Goal: Transaction & Acquisition: Purchase product/service

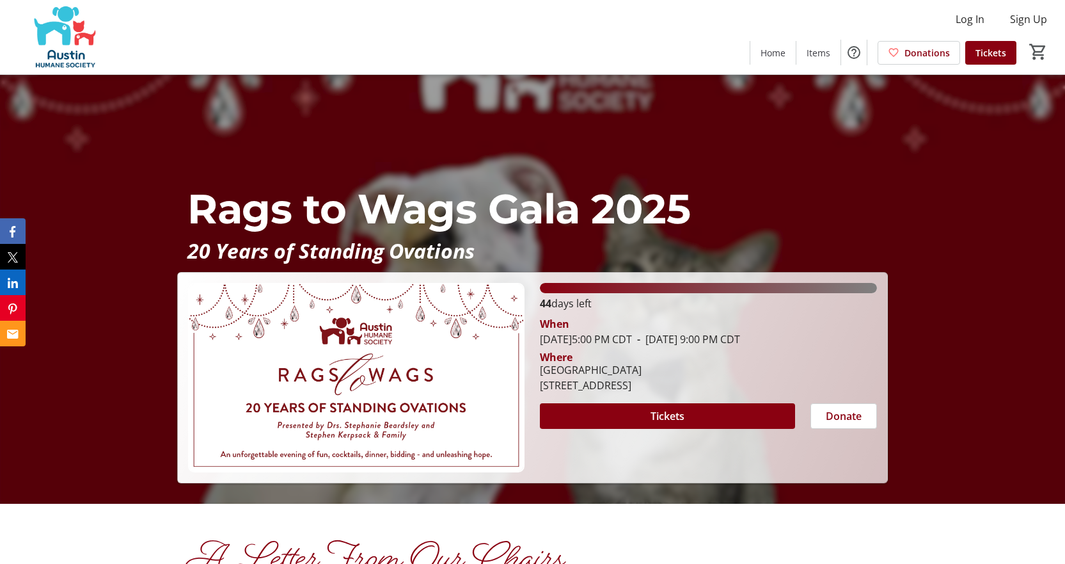
scroll to position [128, 0]
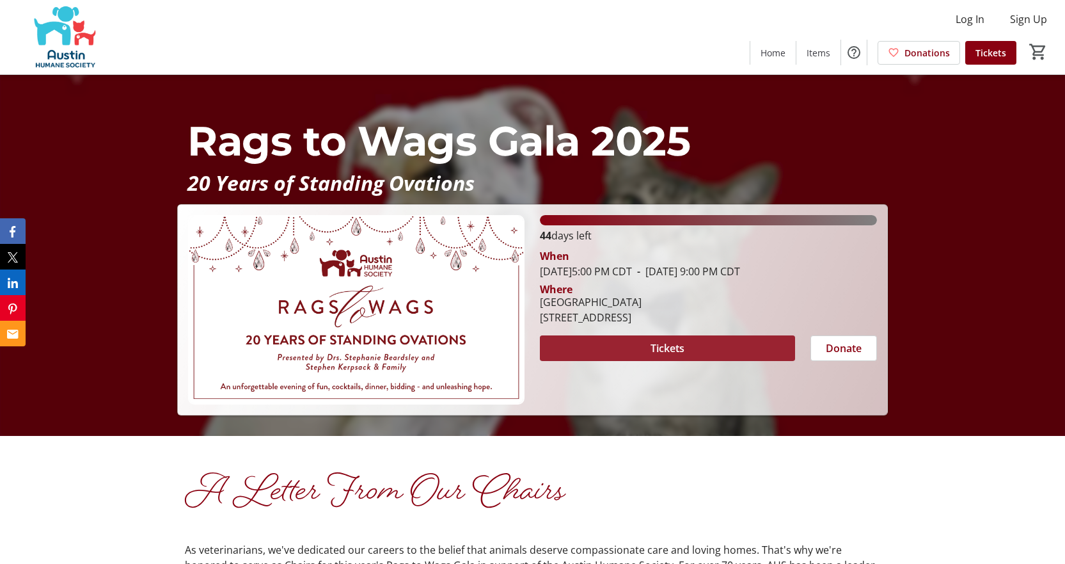
click at [677, 337] on span at bounding box center [667, 348] width 255 height 31
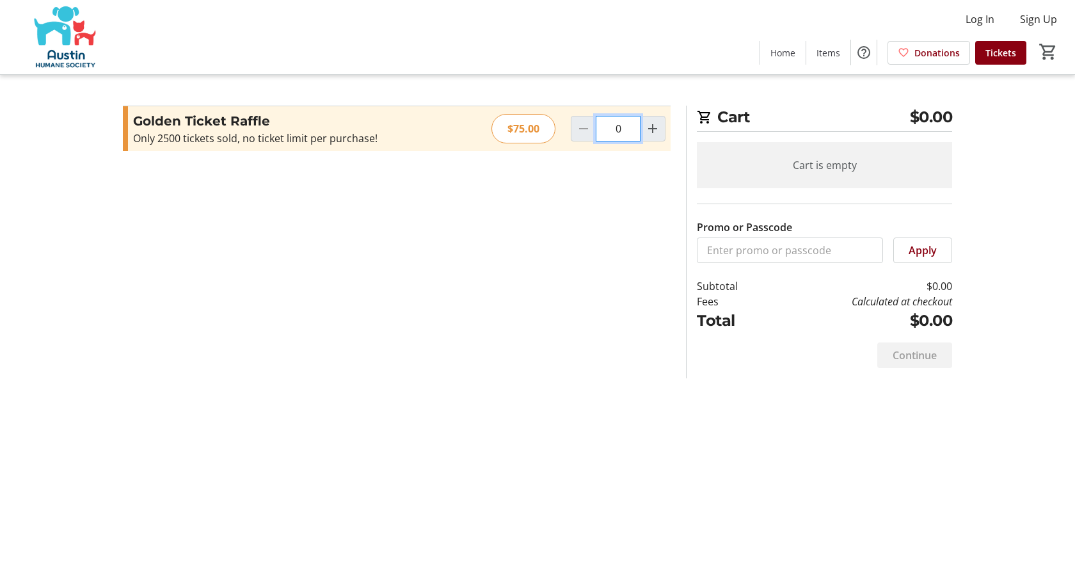
click at [630, 132] on input "0" at bounding box center [618, 129] width 45 height 26
click at [619, 120] on input "0" at bounding box center [618, 129] width 45 height 26
click at [619, 125] on input "0" at bounding box center [618, 129] width 45 height 26
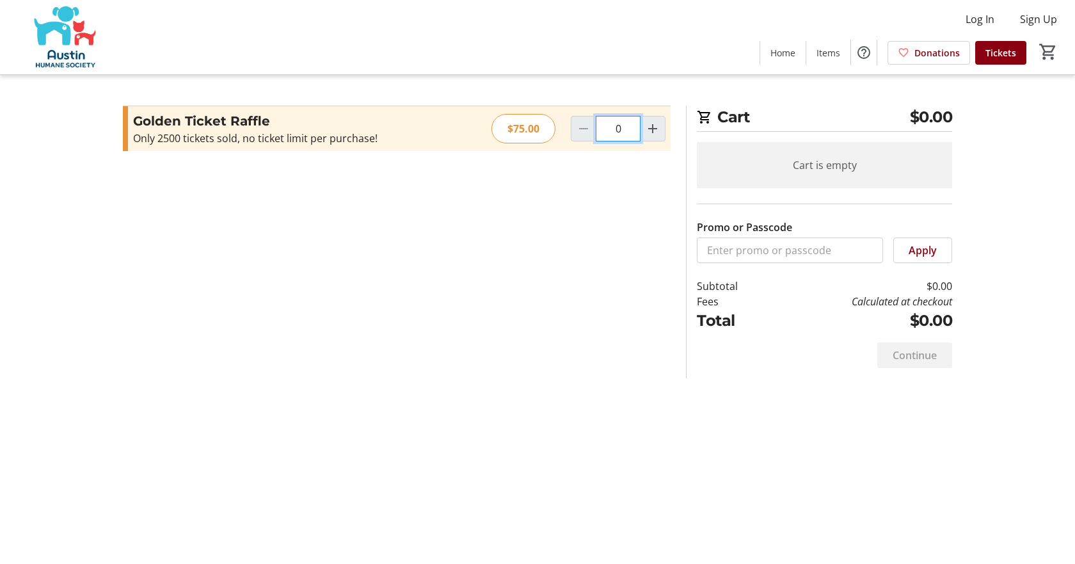
click at [628, 135] on input "0" at bounding box center [618, 129] width 45 height 26
click at [627, 134] on input "0" at bounding box center [618, 129] width 45 height 26
click at [628, 134] on input "0" at bounding box center [618, 129] width 45 height 26
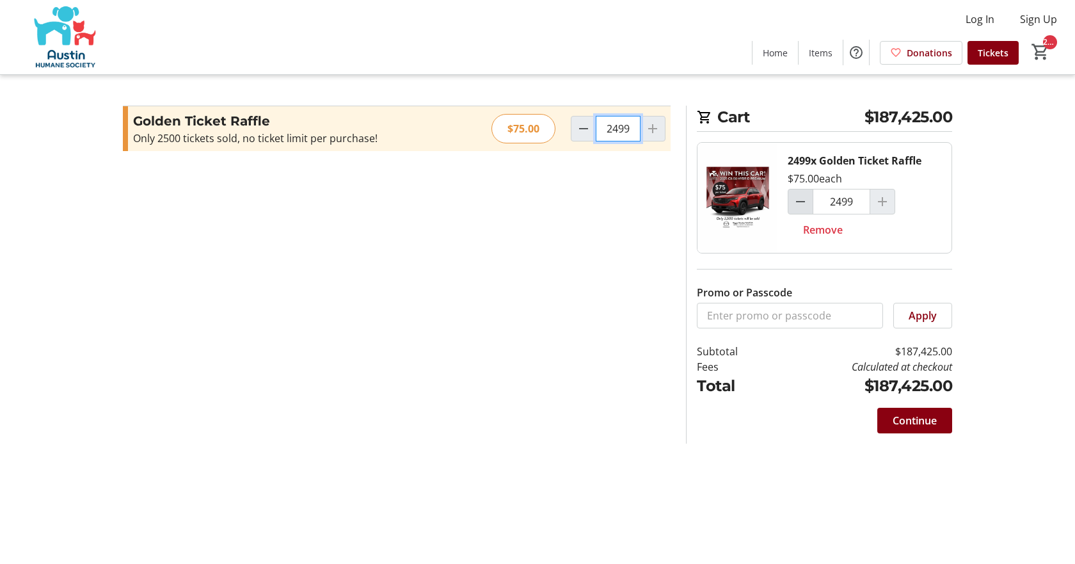
type input "2499"
click at [800, 200] on mat-icon "Decrement by one" at bounding box center [800, 201] width 15 height 15
type input "2498"
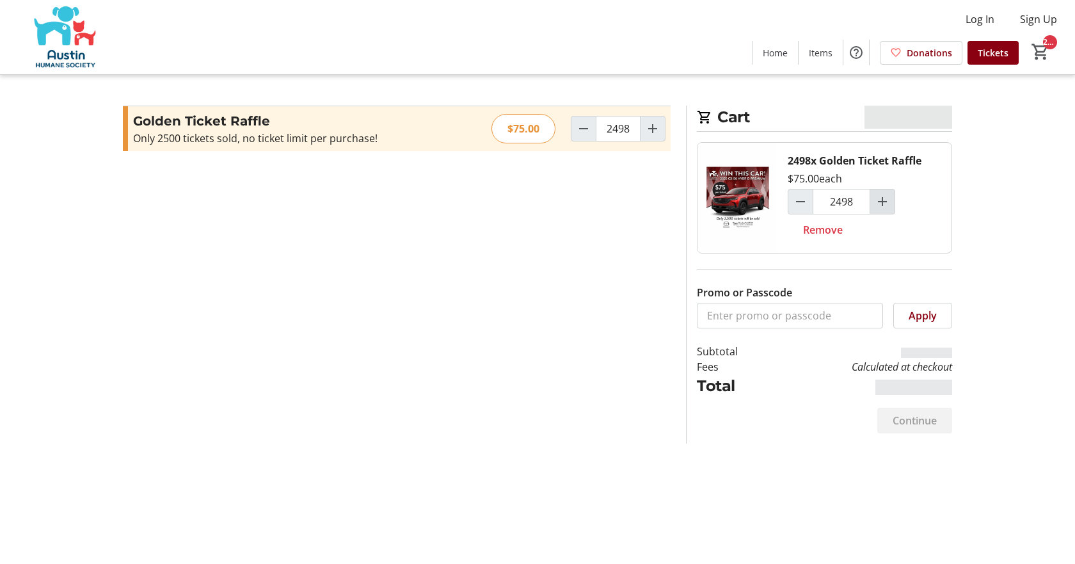
click at [885, 201] on mat-icon "Increment by one" at bounding box center [882, 201] width 15 height 15
type input "2499"
click at [885, 201] on div at bounding box center [882, 202] width 26 height 26
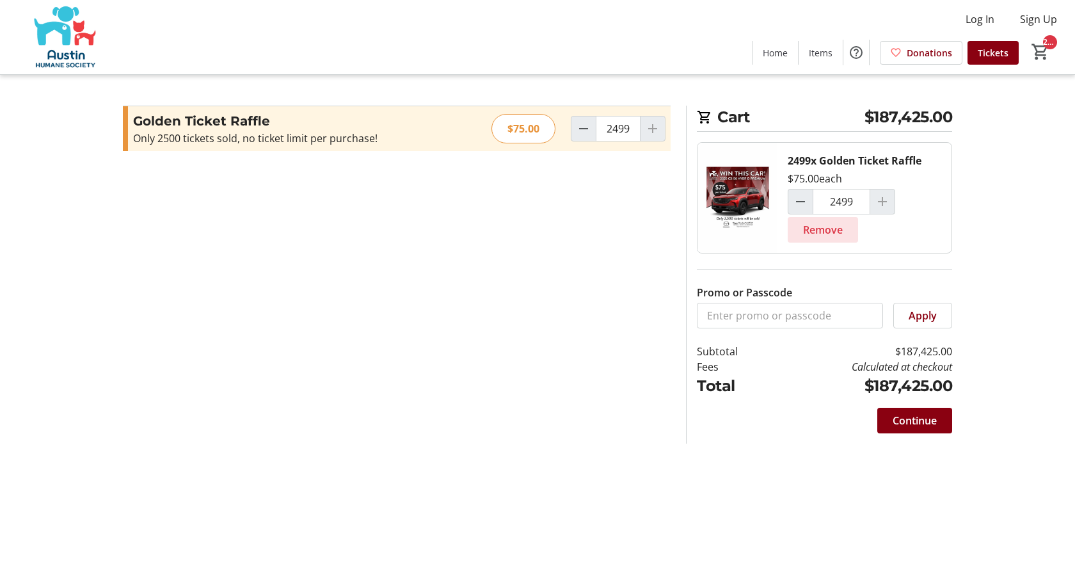
click at [818, 223] on span "Remove" at bounding box center [823, 229] width 40 height 15
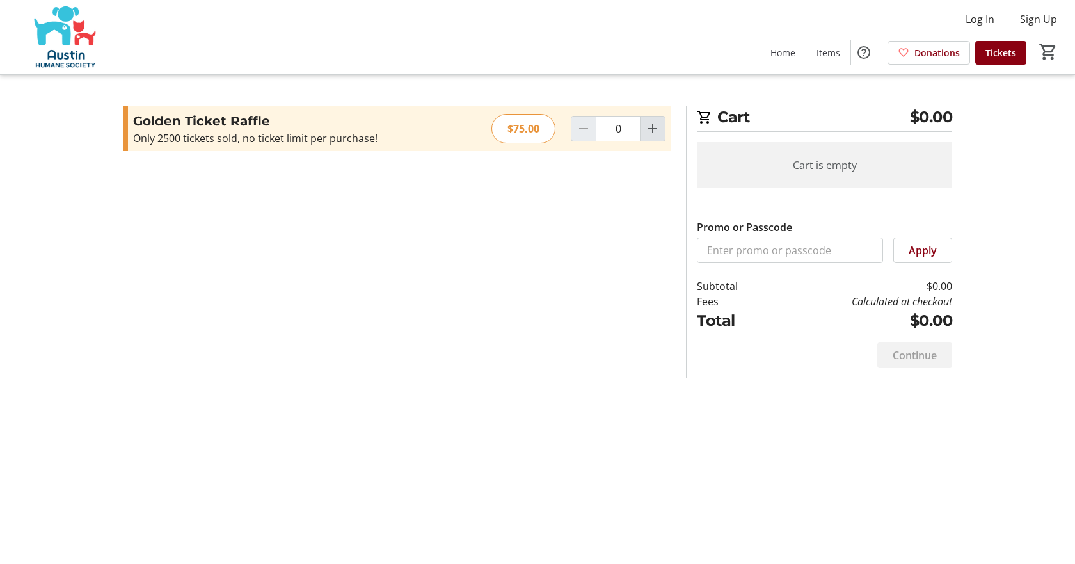
click at [656, 131] on mat-icon "Increment by one" at bounding box center [652, 128] width 15 height 15
type input "1"
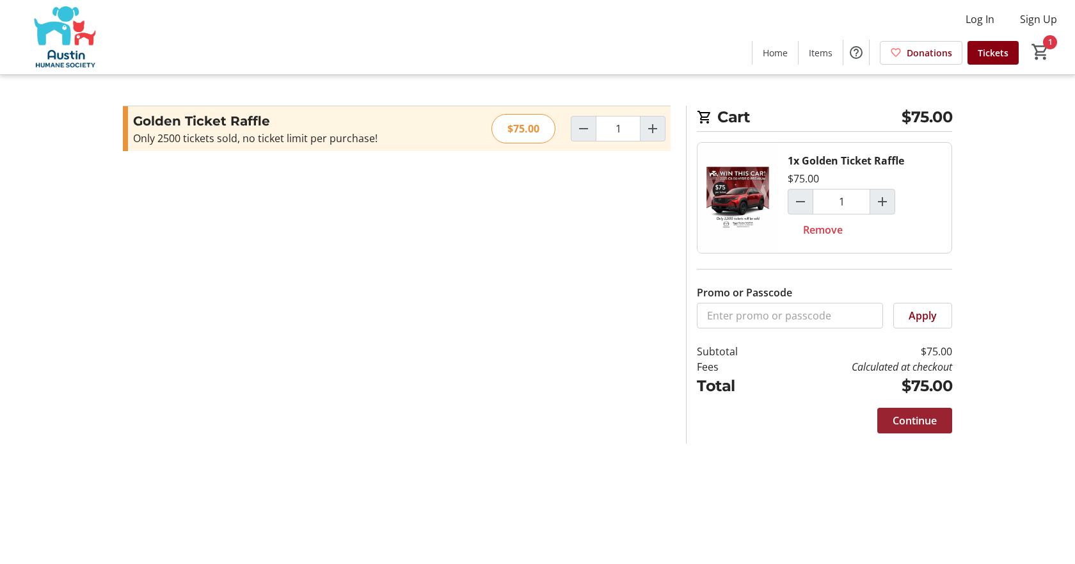
click at [894, 412] on span at bounding box center [914, 420] width 75 height 31
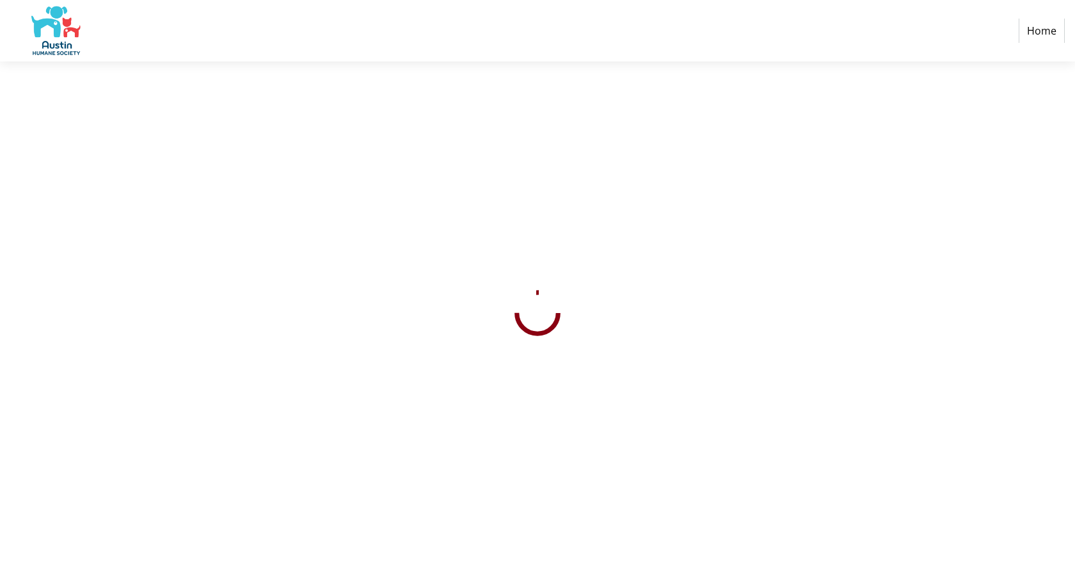
select select "US"
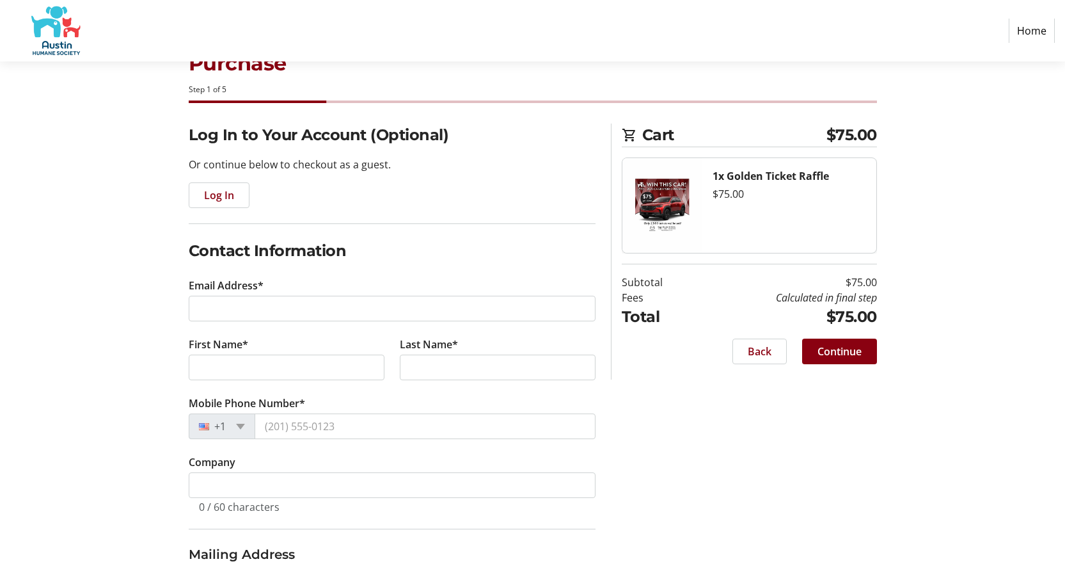
scroll to position [128, 0]
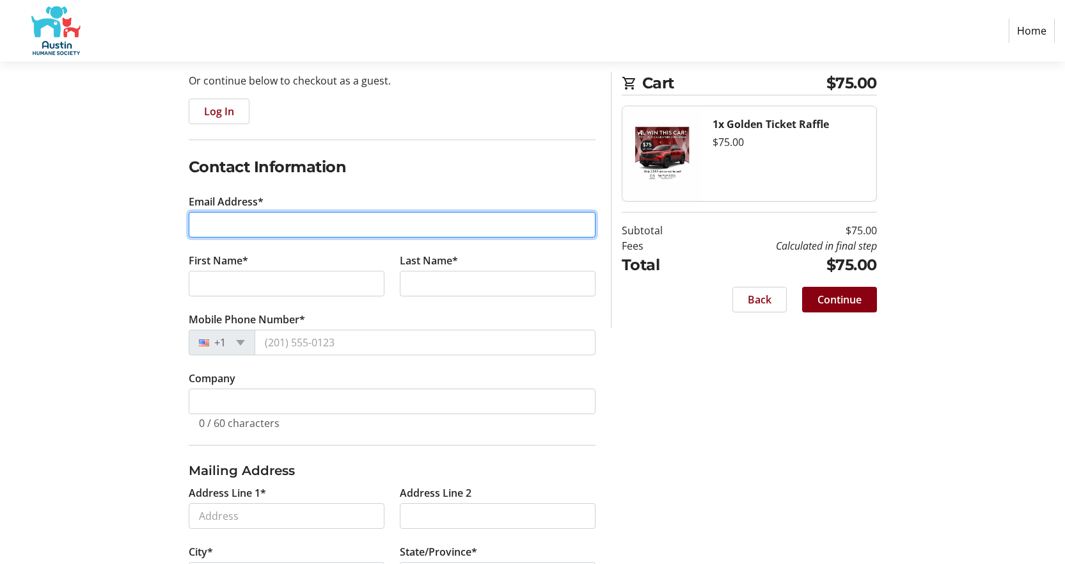
click at [315, 223] on input "Email Address*" at bounding box center [392, 225] width 407 height 26
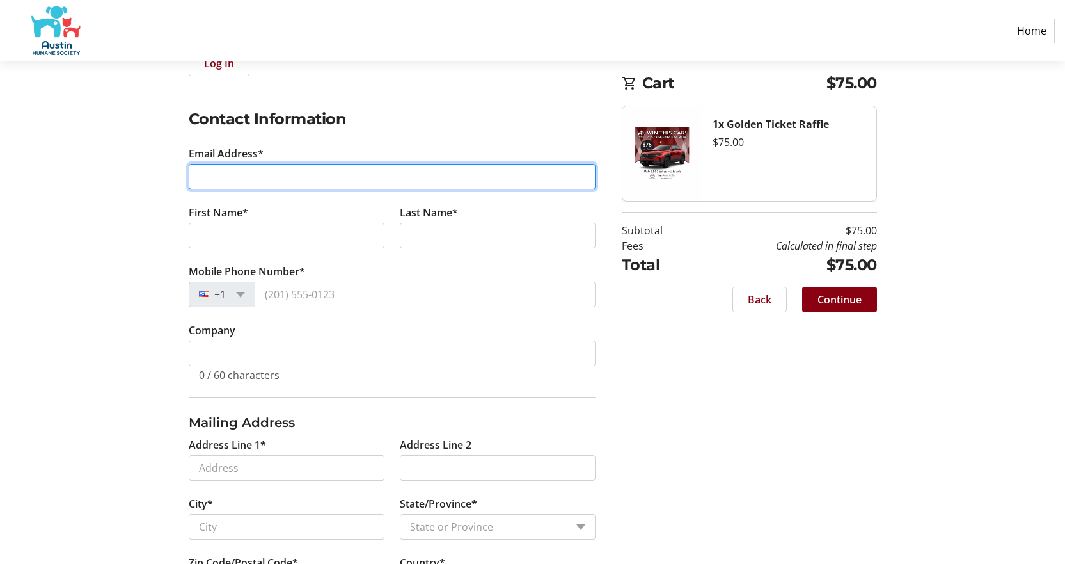
scroll to position [113, 0]
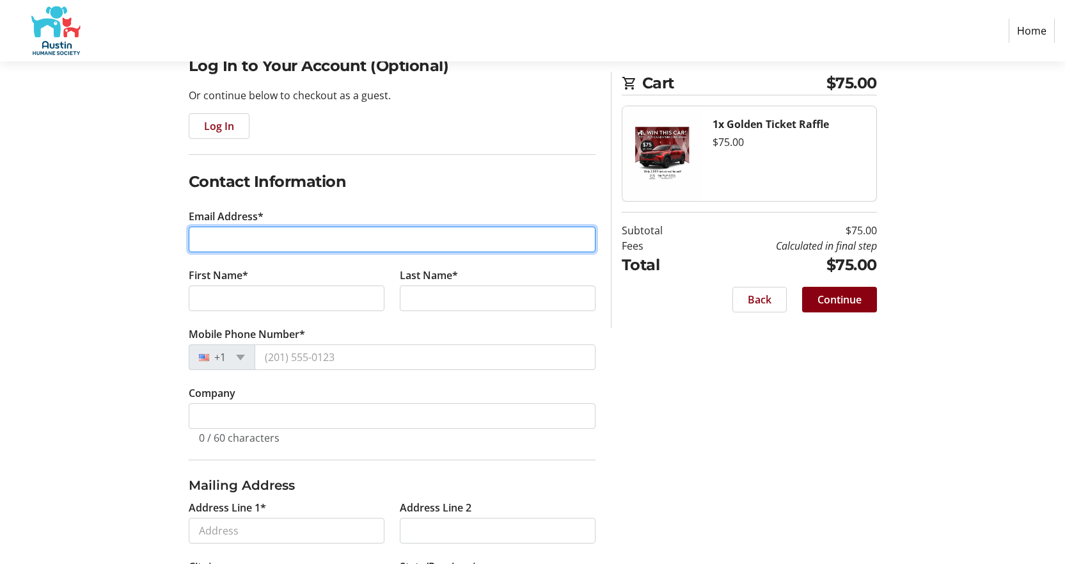
click at [295, 237] on input "Email Address*" at bounding box center [392, 239] width 407 height 26
type input "V"
type input "[EMAIL_ADDRESS][DOMAIN_NAME]"
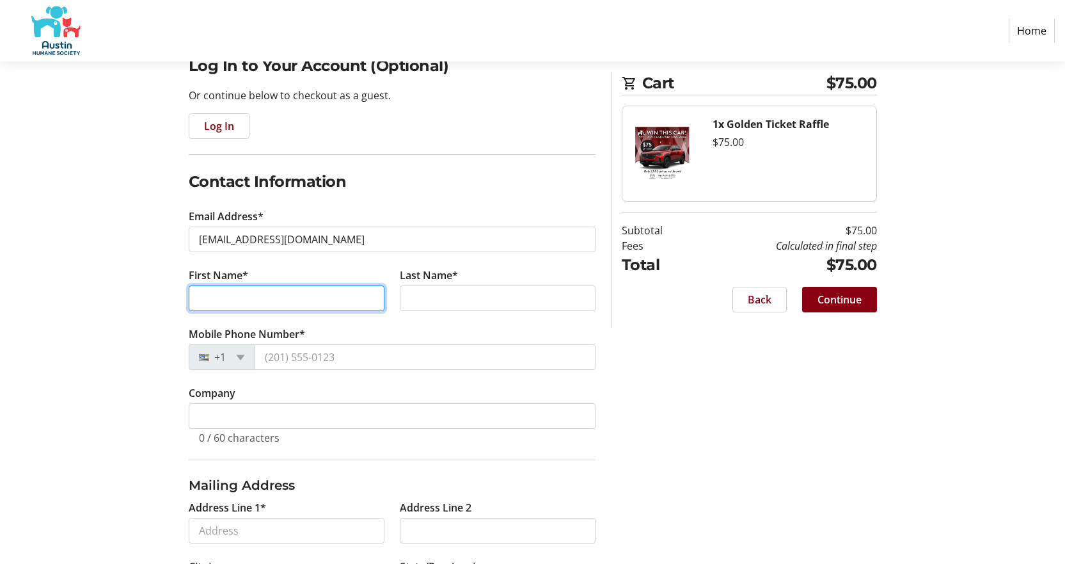
click at [367, 297] on input "First Name*" at bounding box center [287, 298] width 196 height 26
type input "Victoria"
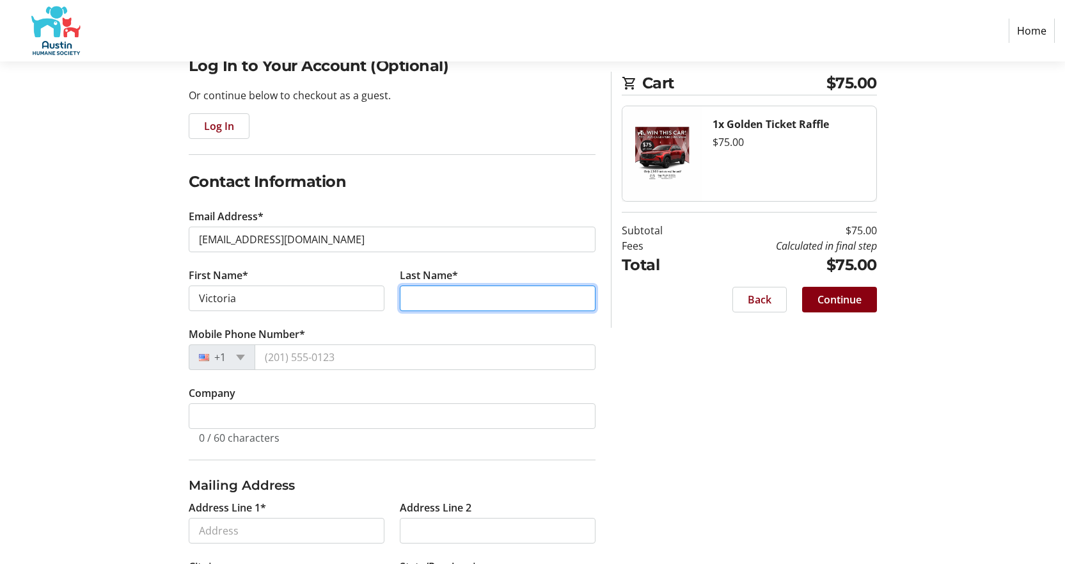
click at [511, 295] on input "Last Name*" at bounding box center [498, 298] width 196 height 26
type input "[PERSON_NAME]"
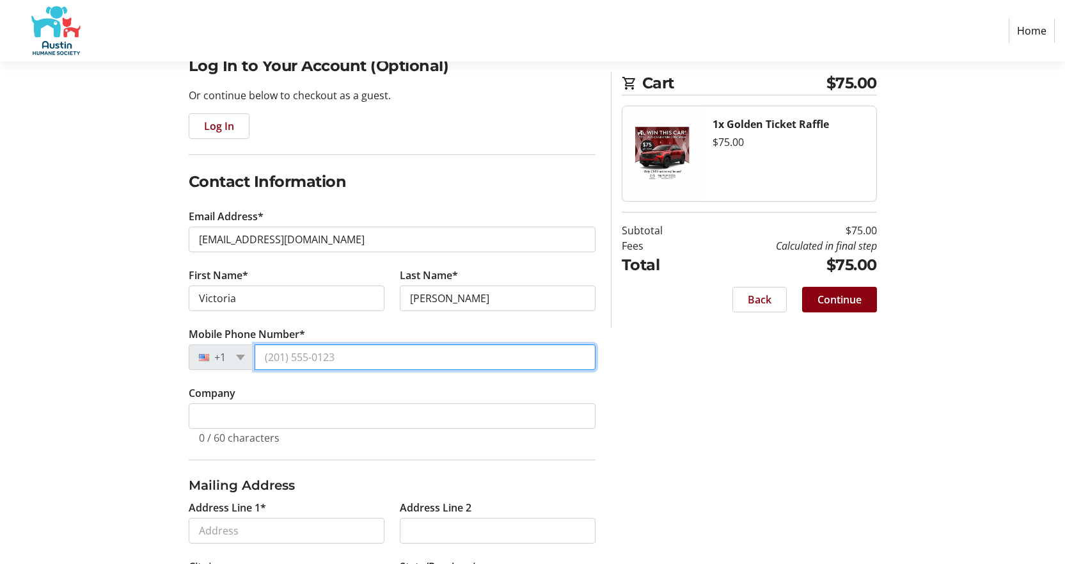
click at [393, 358] on input "Mobile Phone Number*" at bounding box center [425, 357] width 341 height 26
type input "[PHONE_NUMBER]"
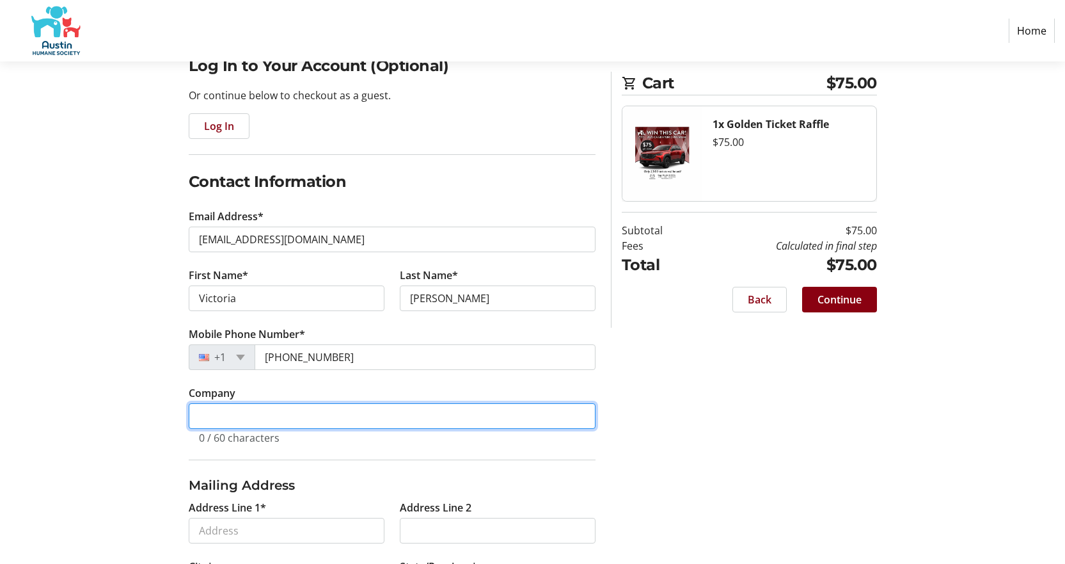
click at [356, 416] on input "Company" at bounding box center [392, 416] width 407 height 26
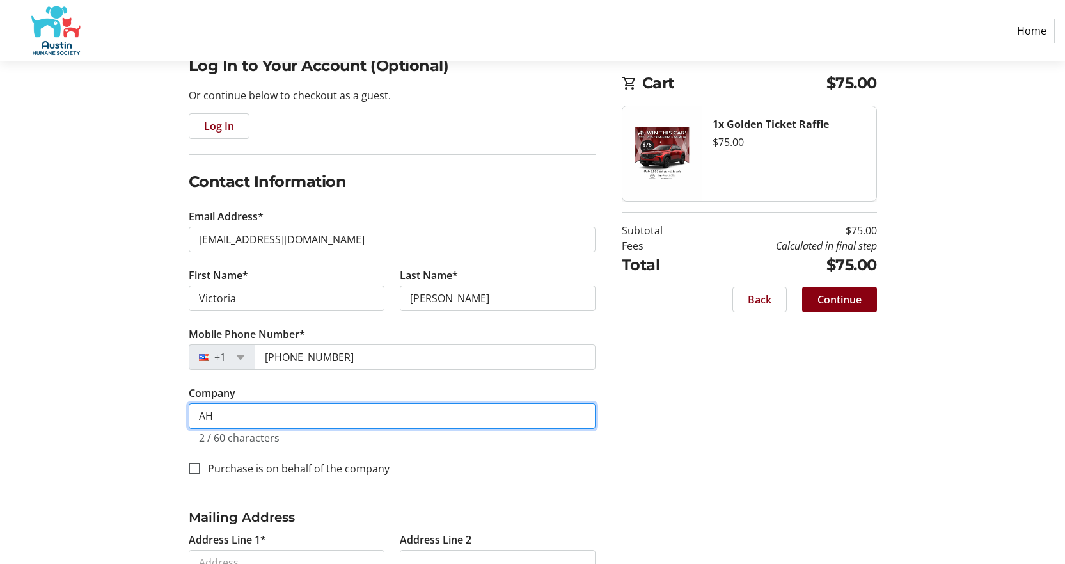
type input "A"
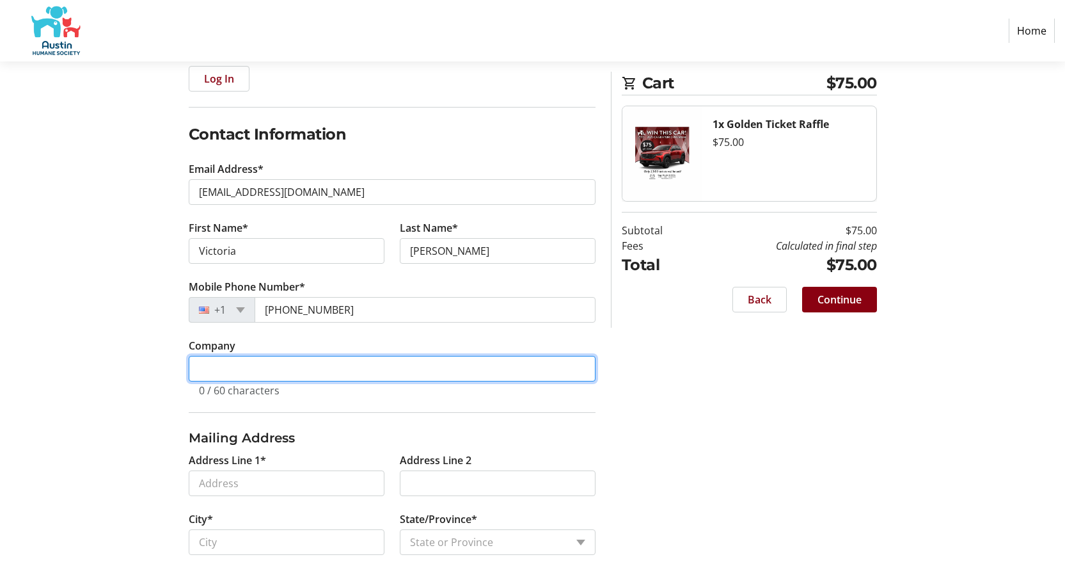
scroll to position [241, 0]
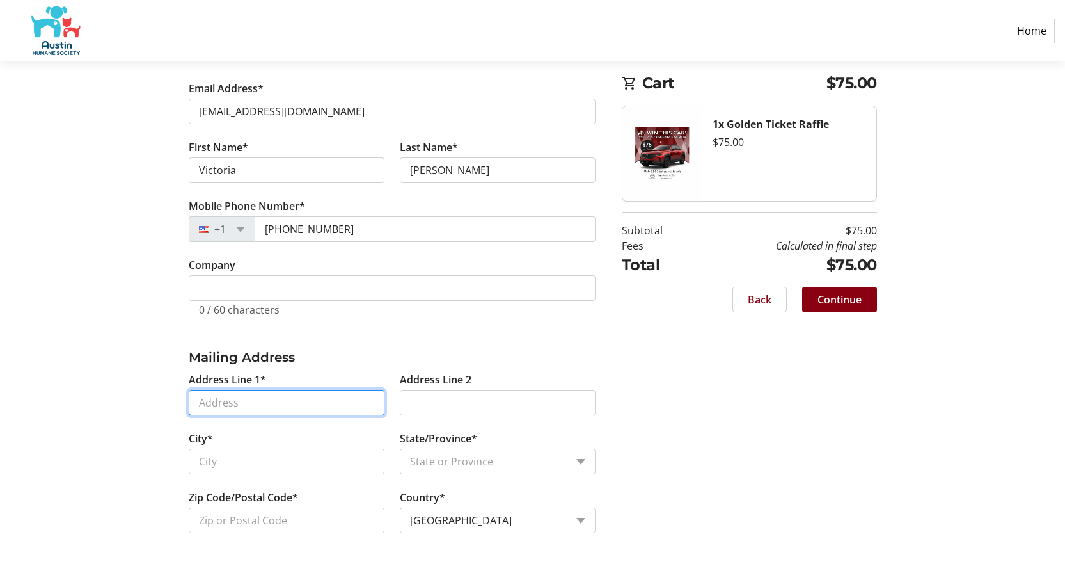
click at [289, 395] on input "Address Line 1*" at bounding box center [287, 403] width 196 height 26
type input "[STREET_ADDRESS]"
type input "[PERSON_NAME]"
select select "[GEOGRAPHIC_DATA]"
type input "78640"
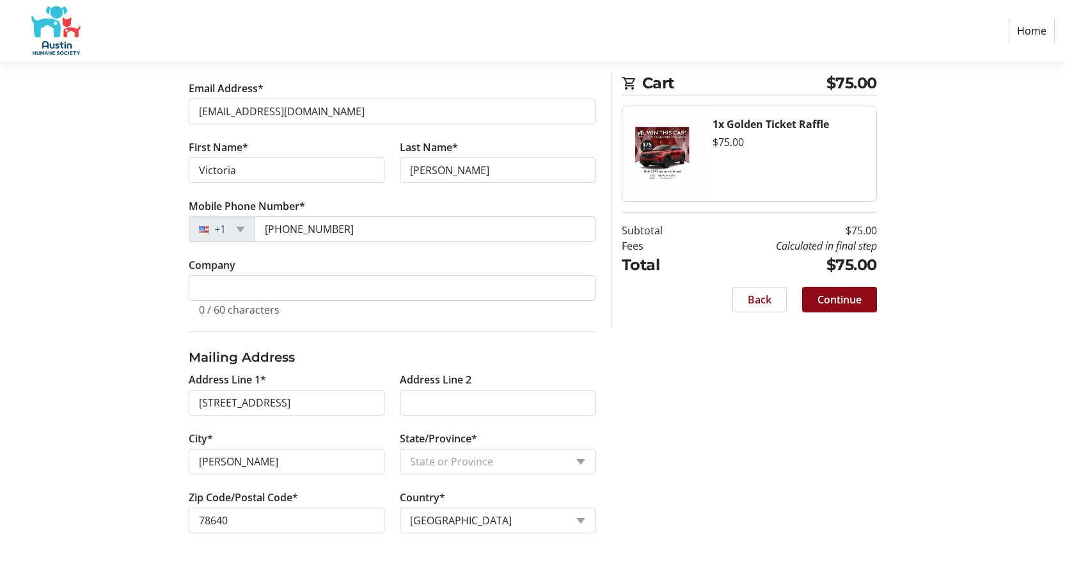
click at [869, 292] on span at bounding box center [839, 299] width 75 height 31
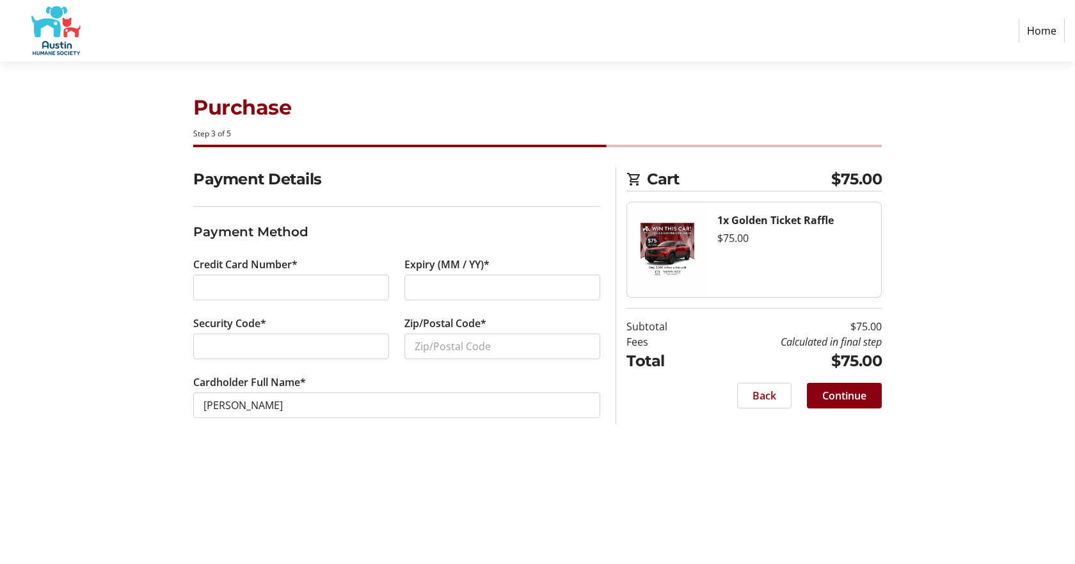
click at [635, 486] on div "Purchase Step 3 of 5 Cart $75.00 1x Golden Ticket Raffle $75.00 Subtotal $75.00…" at bounding box center [537, 312] width 844 height 502
click at [262, 296] on div at bounding box center [291, 287] width 196 height 26
click at [844, 402] on span "Continue" at bounding box center [844, 395] width 44 height 15
click at [779, 399] on span at bounding box center [764, 395] width 53 height 31
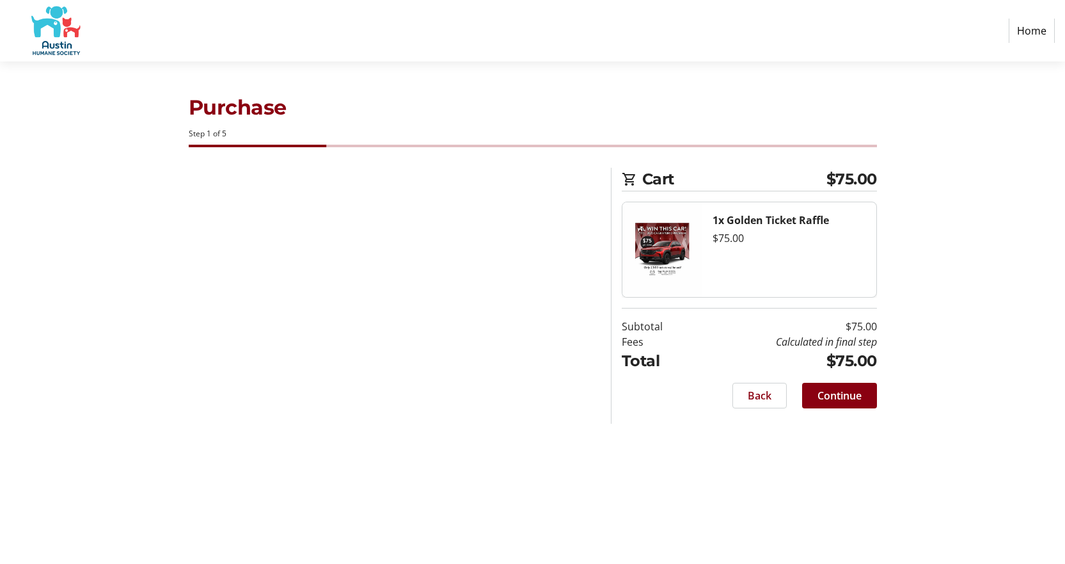
select select "[GEOGRAPHIC_DATA]"
select select "US"
